Goal: Information Seeking & Learning: Find contact information

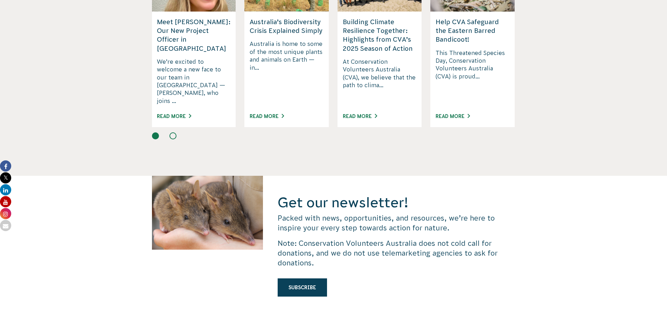
scroll to position [2222, 0]
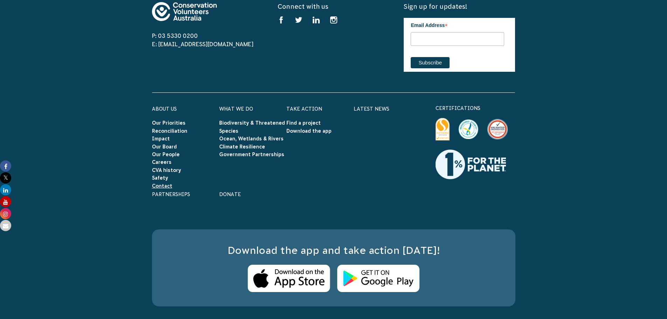
click at [158, 183] on link "Contact" at bounding box center [162, 186] width 20 height 6
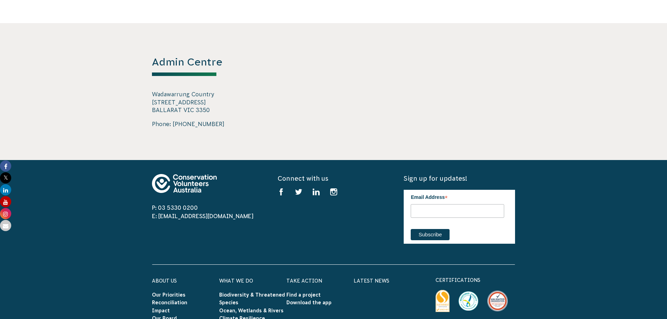
scroll to position [1204, 0]
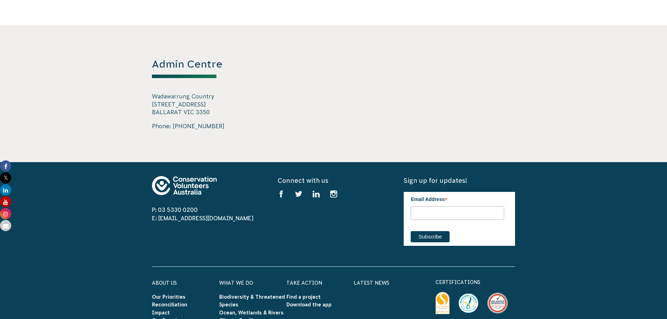
drag, startPoint x: 149, startPoint y: 89, endPoint x: 214, endPoint y: 97, distance: 65.2
click at [214, 97] on div "Admin Centre Wadawarrung Country 728 Barkly Street BALLARAT VIC 3350 Phone: 03 …" at bounding box center [334, 93] width 378 height 137
copy p "728 Barkly Street BALLARAT VIC 3350"
